Goal: Task Accomplishment & Management: Use online tool/utility

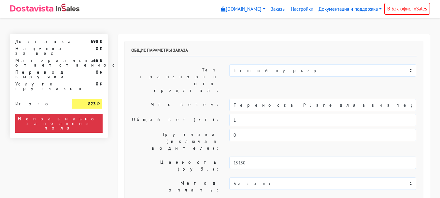
select select "11:00"
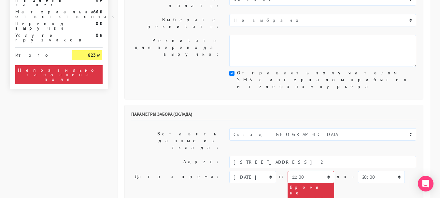
scroll to position [195, 0]
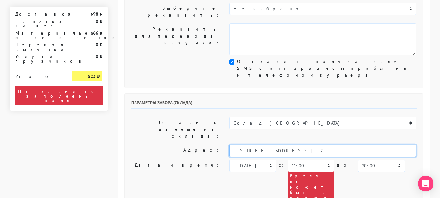
click at [316, 144] on input "[STREET_ADDRESS] 2" at bounding box center [322, 150] width 187 height 12
click at [313, 157] on li "[STREET_ADDRESS]" at bounding box center [322, 161] width 186 height 9
type input "[STREET_ADDRESS]"
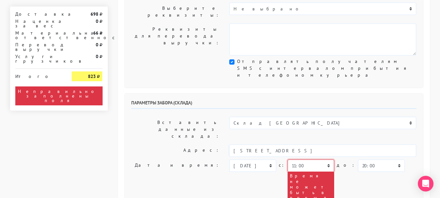
click at [311, 159] on select "00:00 00:30 01:00 01:30 02:00 02:30 03:00 03:30 04:00 04:30 05:00 05:30 06:00 0…" at bounding box center [310, 165] width 47 height 12
select select "15:00"
click at [287, 159] on select "00:00 00:30 01:00 01:30 02:00 02:30 03:00 03:30 04:00 04:30 05:00 05:30 06:00 0…" at bounding box center [310, 165] width 47 height 12
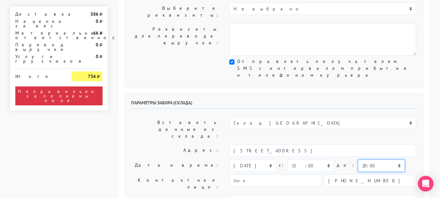
click at [358, 159] on select "00:00 00:30 01:00 01:30 02:00 02:30 03:00 03:30 04:00 04:30 05:00 05:30 06:00 0…" at bounding box center [381, 165] width 47 height 12
select select "16:30"
click at [358, 159] on select "00:00 00:30 01:00 01:30 02:00 02:30 03:00 03:30 04:00 04:30 05:00 05:30 06:00 0…" at bounding box center [381, 165] width 47 height 12
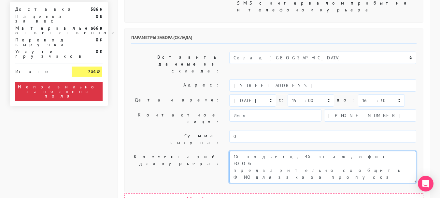
scroll to position [325, 0]
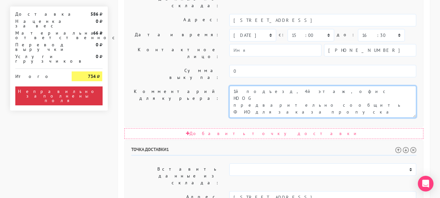
type textarea "1й подъезд, 4й этаж, офис HOOG предварительно сообщить ФИО для заказа пропуска"
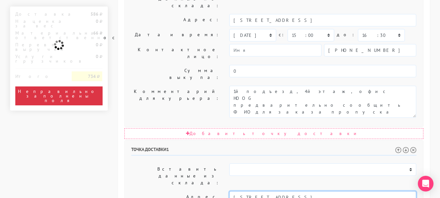
click at [282, 191] on input "[STREET_ADDRESS]" at bounding box center [322, 197] width 187 height 12
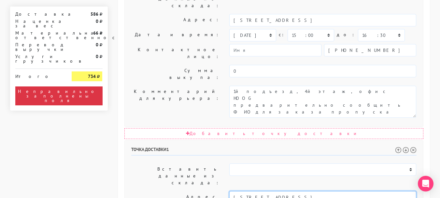
type input "[STREET_ADDRESS]. [GEOGRAPHIC_DATA], гостиница"
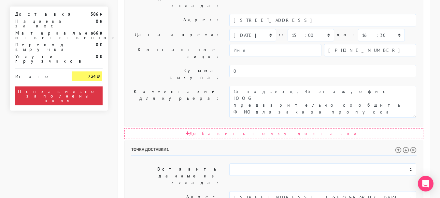
select select "16:00"
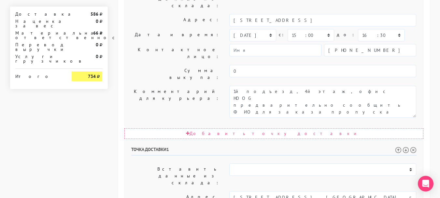
drag, startPoint x: 361, startPoint y: 111, endPoint x: 361, endPoint y: 106, distance: 4.2
select select "18:00"
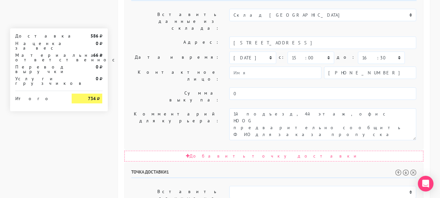
scroll to position [293, 0]
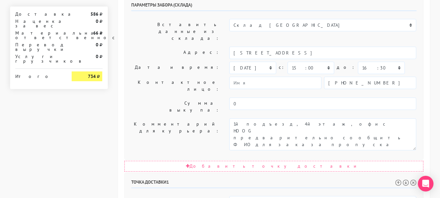
type textarea "Доставка с 16:00 до 18:00"
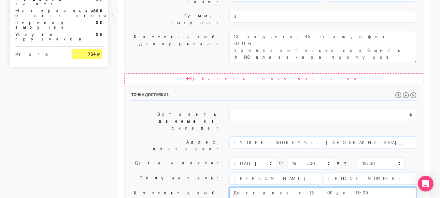
scroll to position [403, 0]
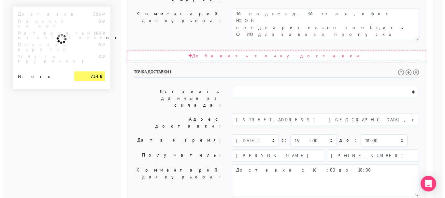
scroll to position [0, 0]
